Goal: Task Accomplishment & Management: Manage account settings

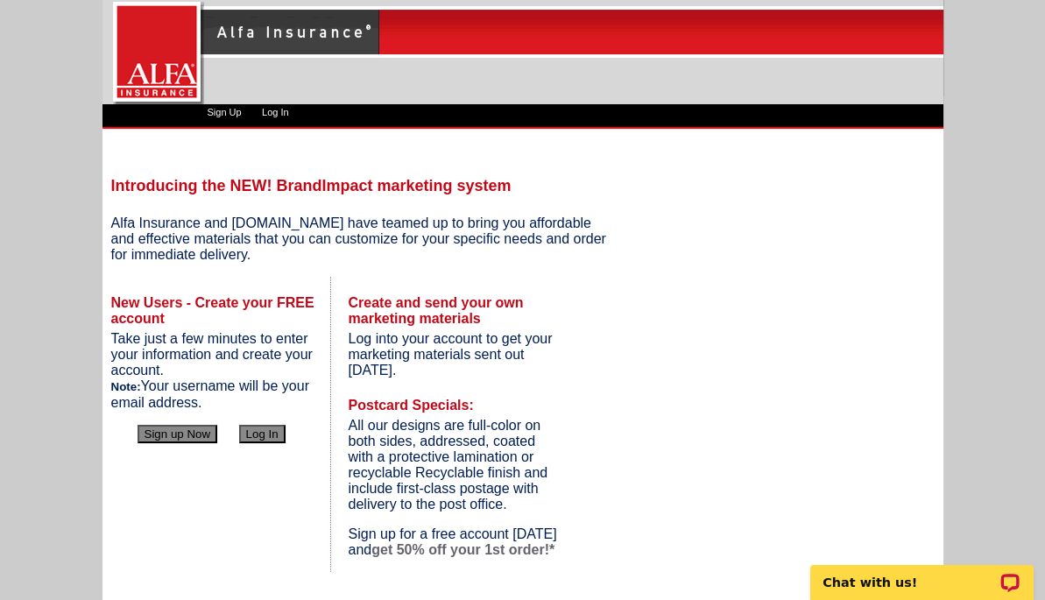
click at [264, 431] on button "Log In" at bounding box center [262, 434] width 46 height 18
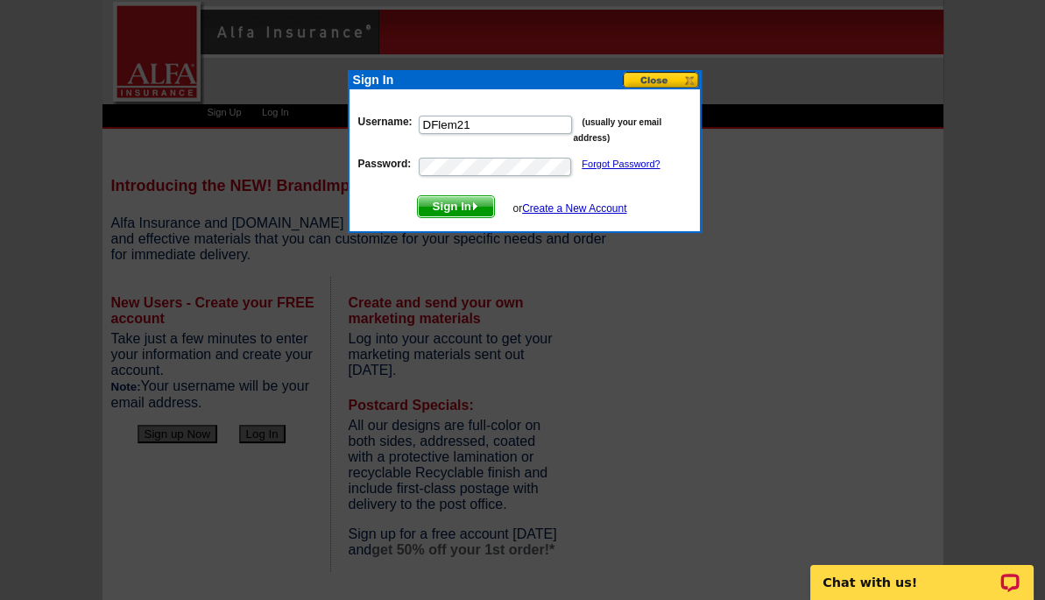
type input "DFlem21"
click at [423, 200] on span "Sign In" at bounding box center [456, 206] width 76 height 21
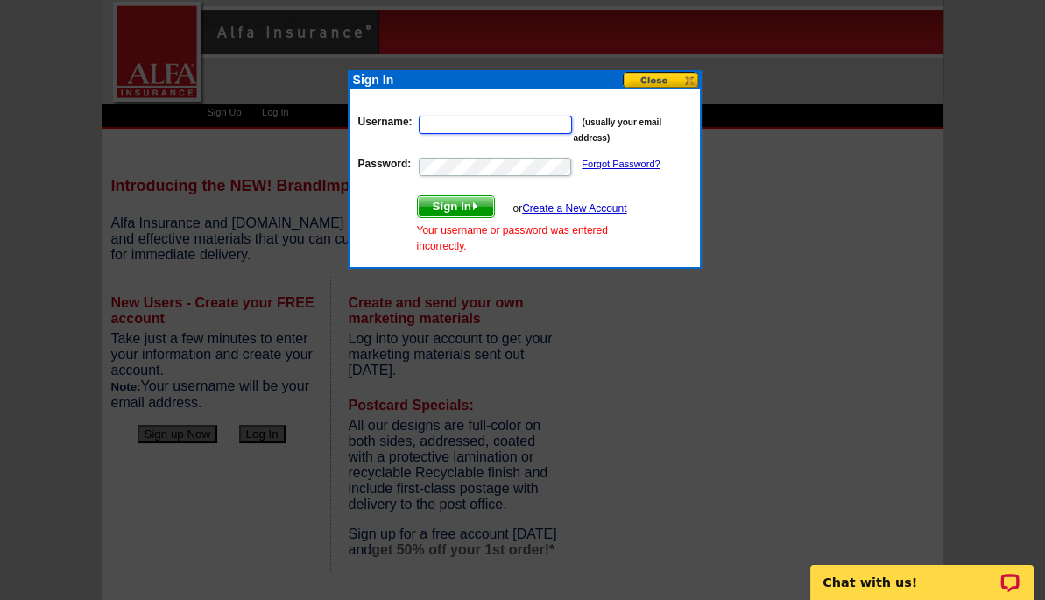
click at [434, 129] on input "Username:" at bounding box center [495, 125] width 153 height 18
type input "DFlem21"
click at [452, 201] on span "Sign In" at bounding box center [456, 206] width 76 height 21
click at [618, 174] on p "Password: Forgot Password?" at bounding box center [524, 167] width 333 height 22
click at [430, 121] on input "Username:" at bounding box center [495, 125] width 153 height 18
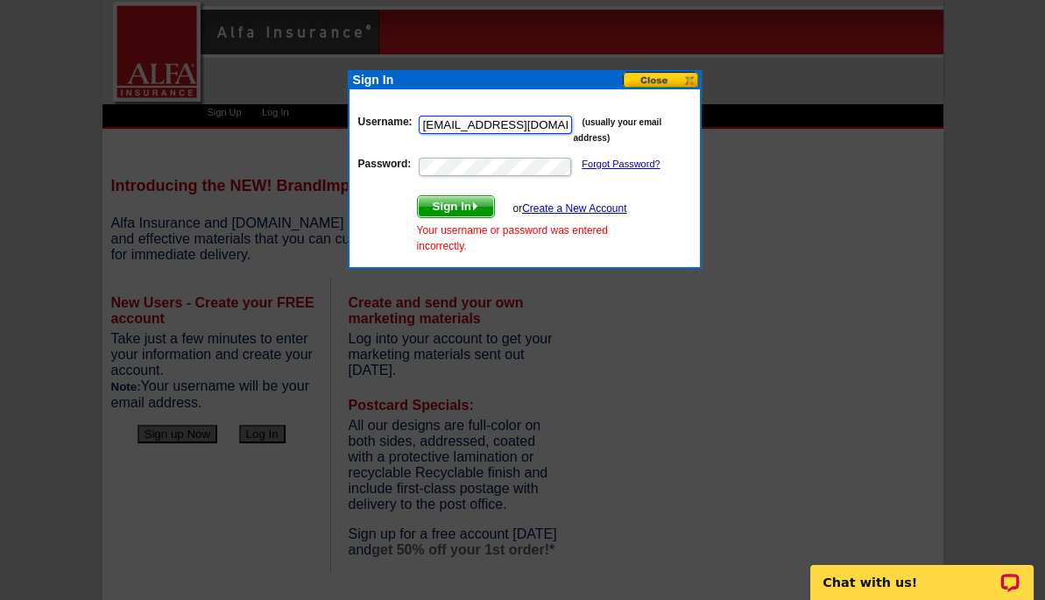
type input "[EMAIL_ADDRESS][DOMAIN_NAME]"
click at [453, 202] on span "Sign In" at bounding box center [456, 206] width 76 height 21
